Goal: Task Accomplishment & Management: Manage account settings

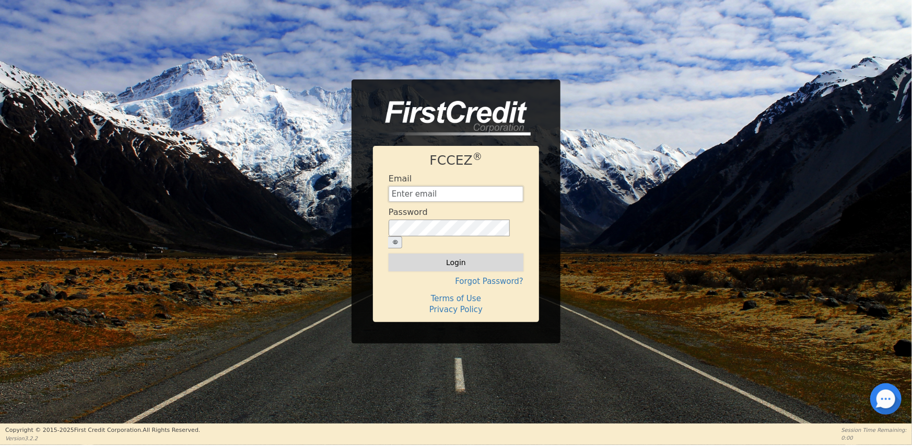
type input "[EMAIL_ADDRESS][DOMAIN_NAME]"
click at [454, 258] on button "Login" at bounding box center [456, 262] width 135 height 18
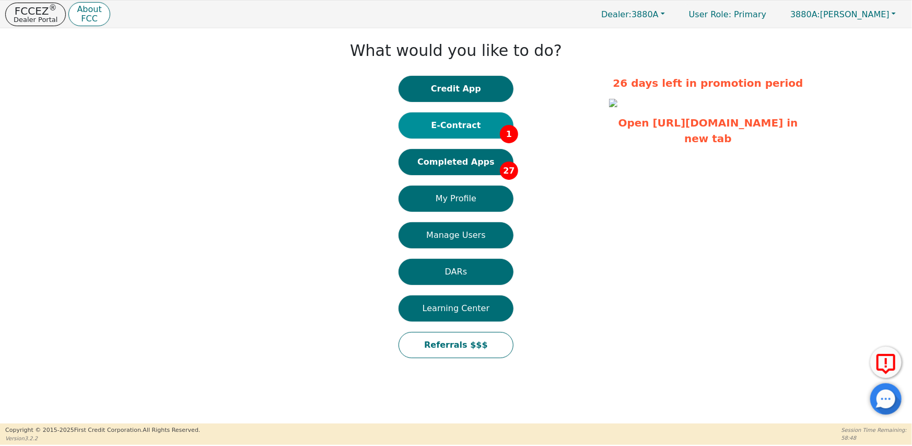
click at [455, 126] on button "E-Contract 1" at bounding box center [456, 125] width 115 height 26
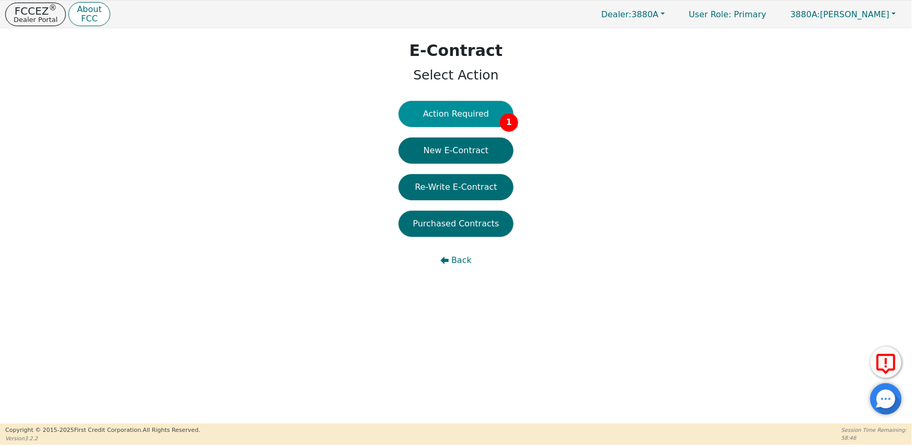
click at [484, 112] on button "Action Required 1" at bounding box center [456, 114] width 115 height 26
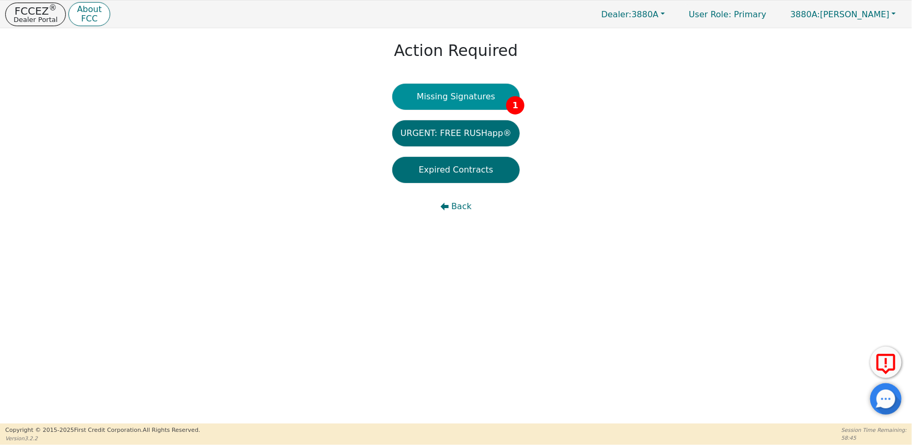
drag, startPoint x: 457, startPoint y: 95, endPoint x: 481, endPoint y: 125, distance: 38.7
click at [457, 95] on button "Missing Signatures 1" at bounding box center [456, 97] width 128 height 26
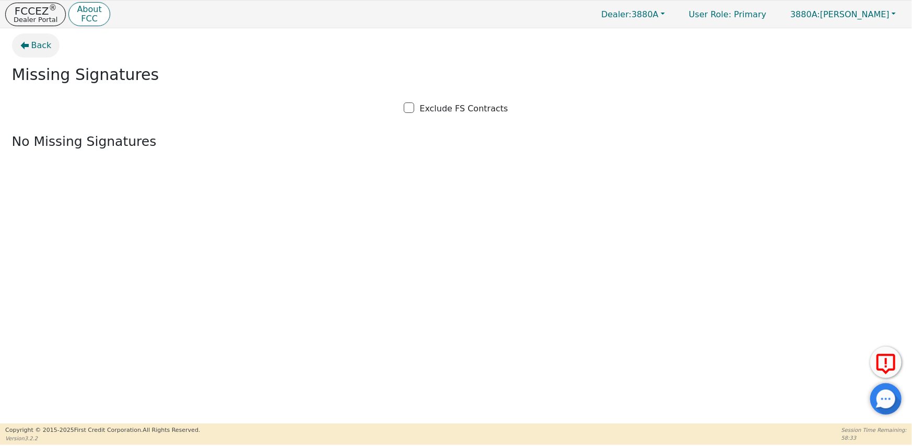
click at [42, 44] on span "Back" at bounding box center [41, 45] width 20 height 13
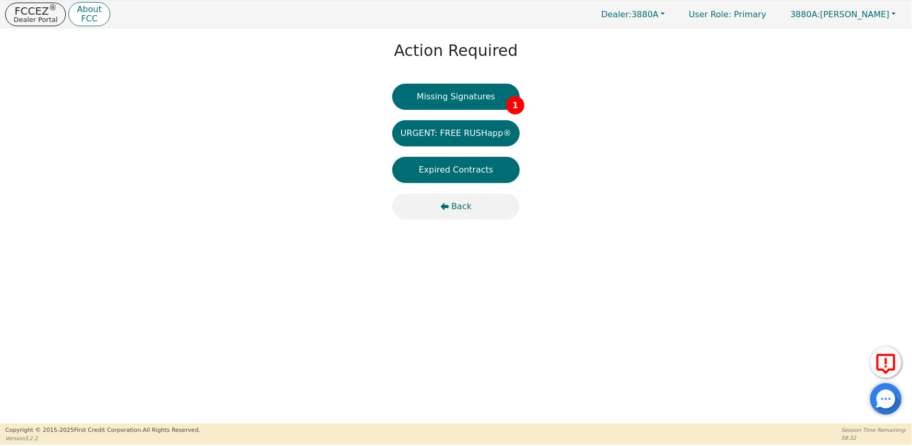
click at [449, 205] on icon "button" at bounding box center [445, 207] width 8 height 8
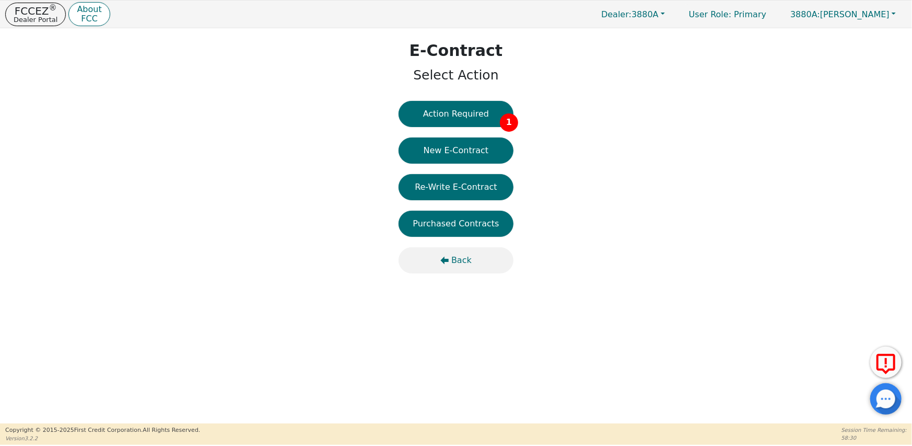
click at [453, 262] on button "Back" at bounding box center [456, 260] width 115 height 26
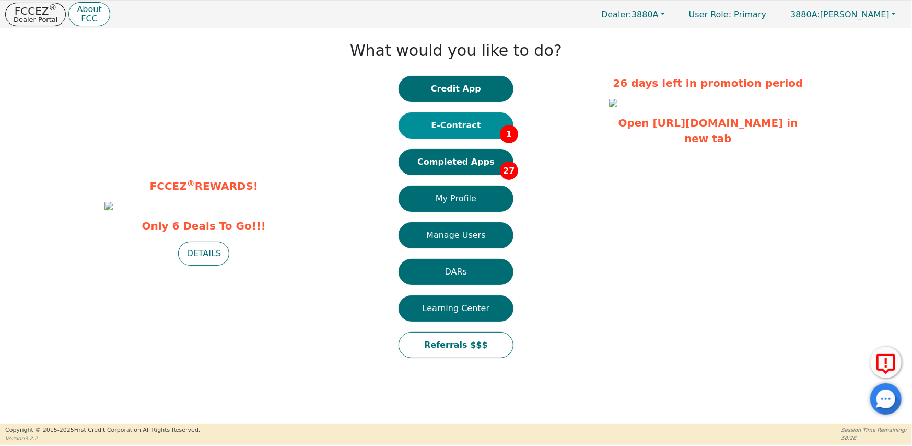
click at [468, 131] on button "E-Contract 1" at bounding box center [456, 125] width 115 height 26
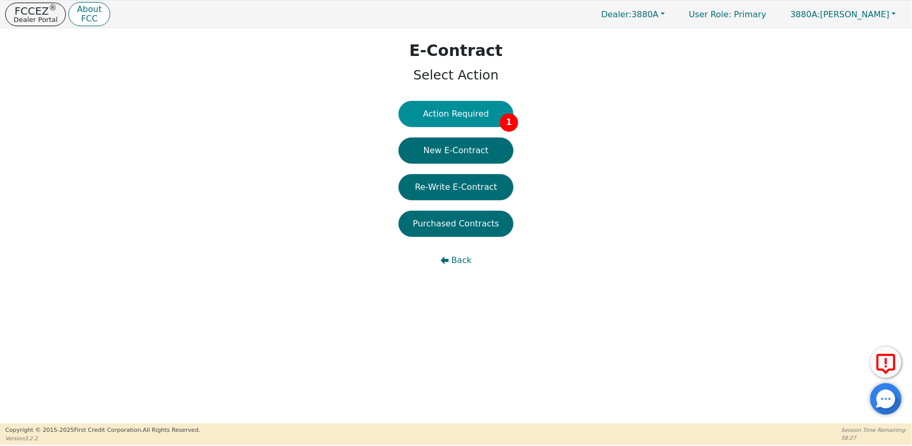
click at [465, 113] on button "Action Required 1" at bounding box center [456, 114] width 115 height 26
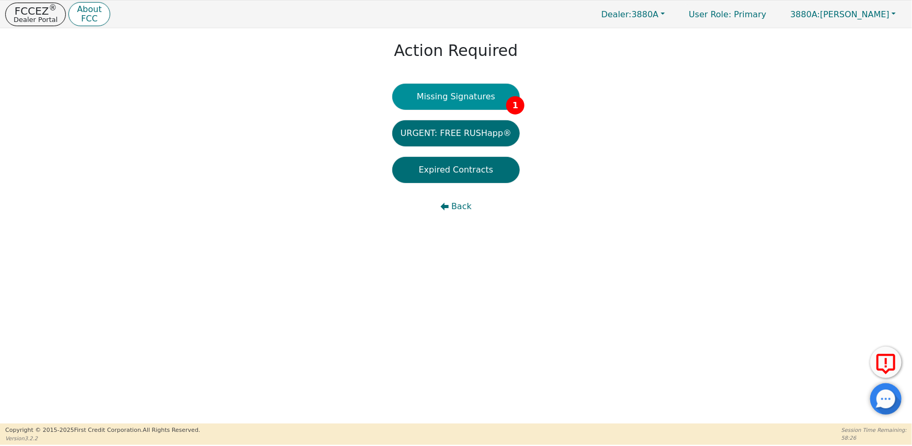
click at [454, 95] on button "Missing Signatures 1" at bounding box center [456, 97] width 128 height 26
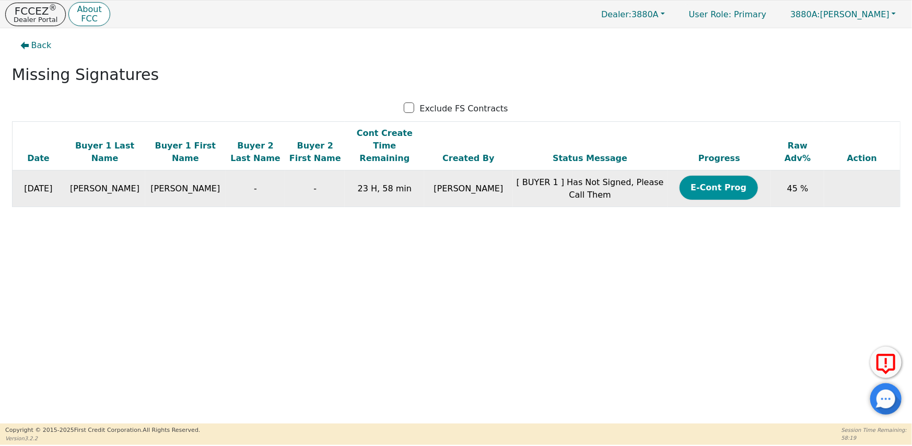
click at [705, 179] on button "E-Cont Prog" at bounding box center [719, 188] width 78 height 24
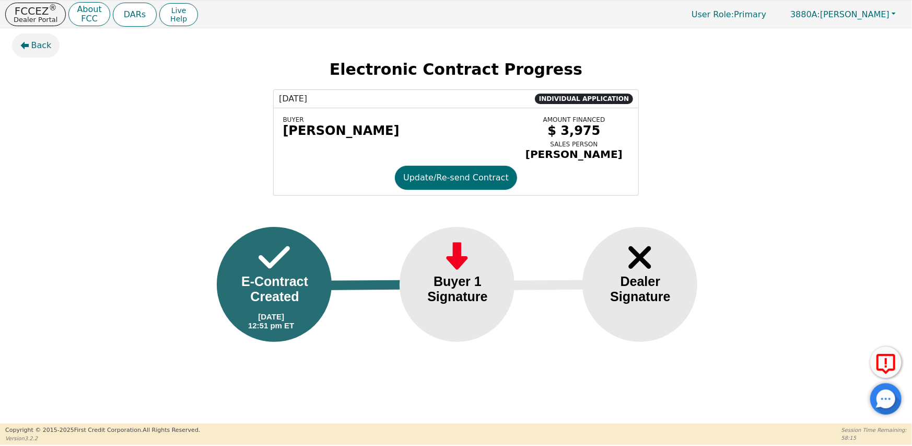
click at [25, 45] on icon "button" at bounding box center [24, 46] width 8 height 8
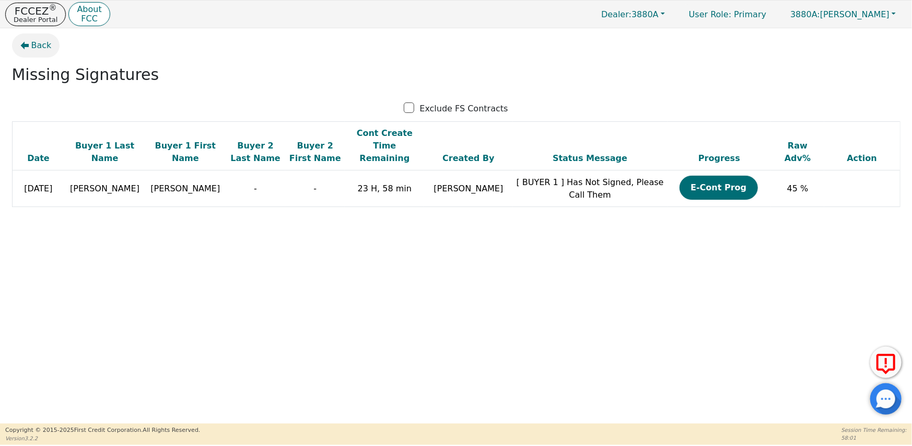
click at [38, 48] on span "Back" at bounding box center [41, 45] width 20 height 13
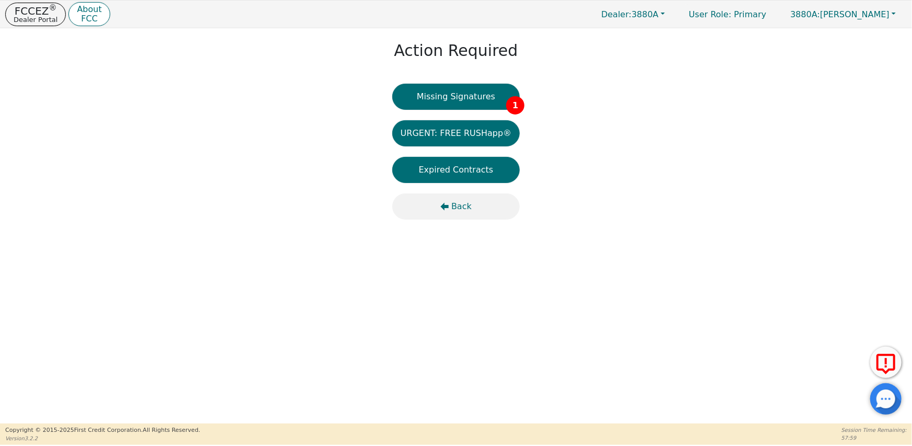
click at [457, 209] on span "Back" at bounding box center [461, 206] width 20 height 13
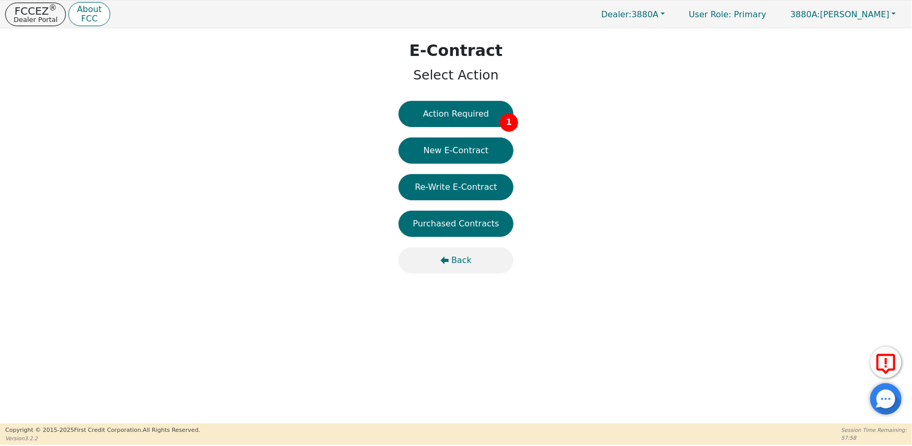
click at [454, 257] on span "Back" at bounding box center [461, 260] width 20 height 13
